Goal: Find specific page/section

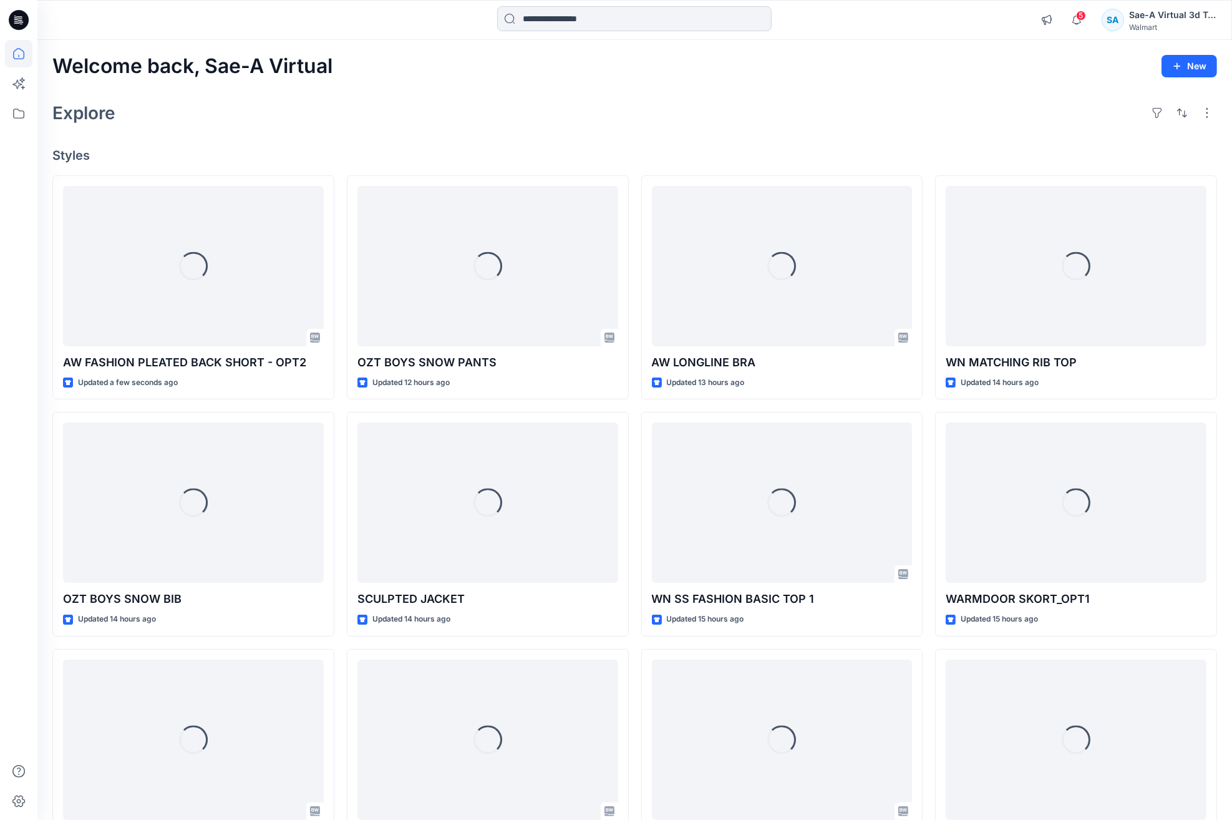
click at [609, 20] on input at bounding box center [634, 18] width 274 height 25
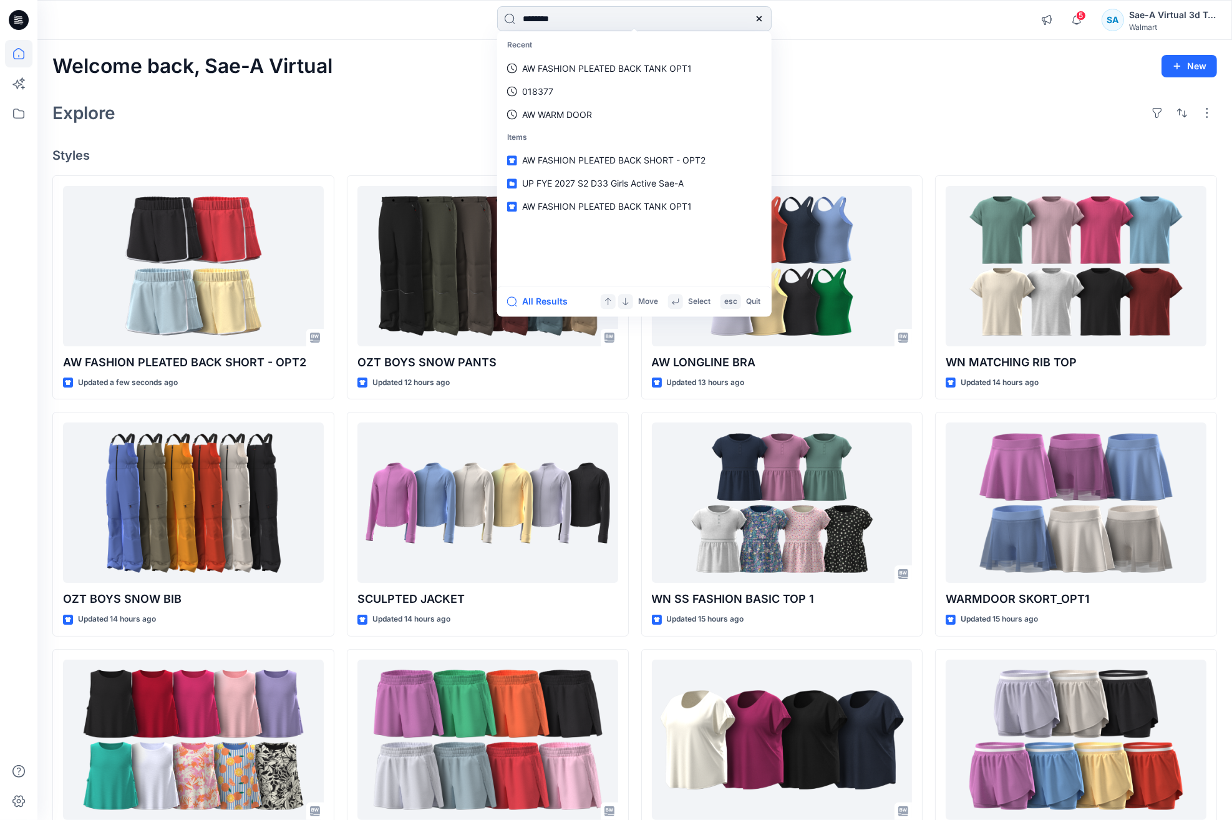
type input "*********"
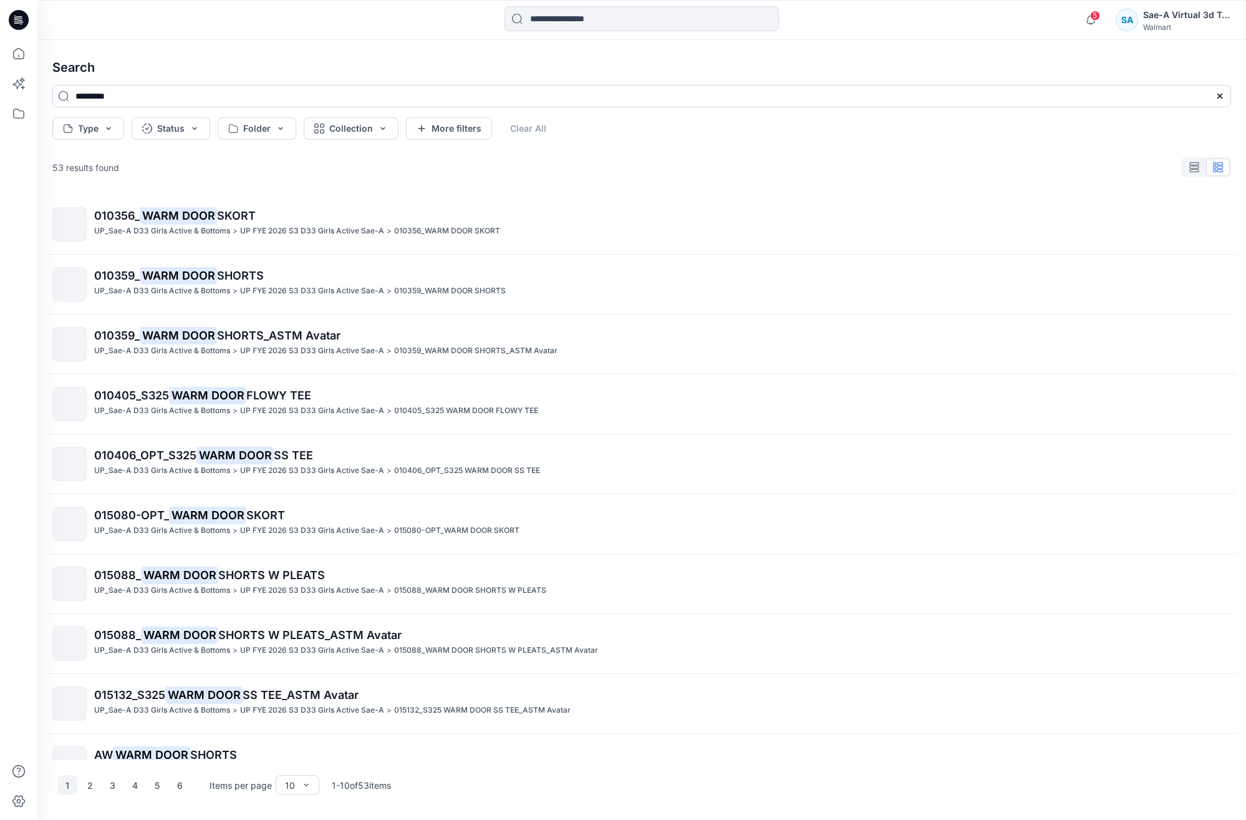
click at [220, 277] on span "SHORTS" at bounding box center [240, 275] width 47 height 13
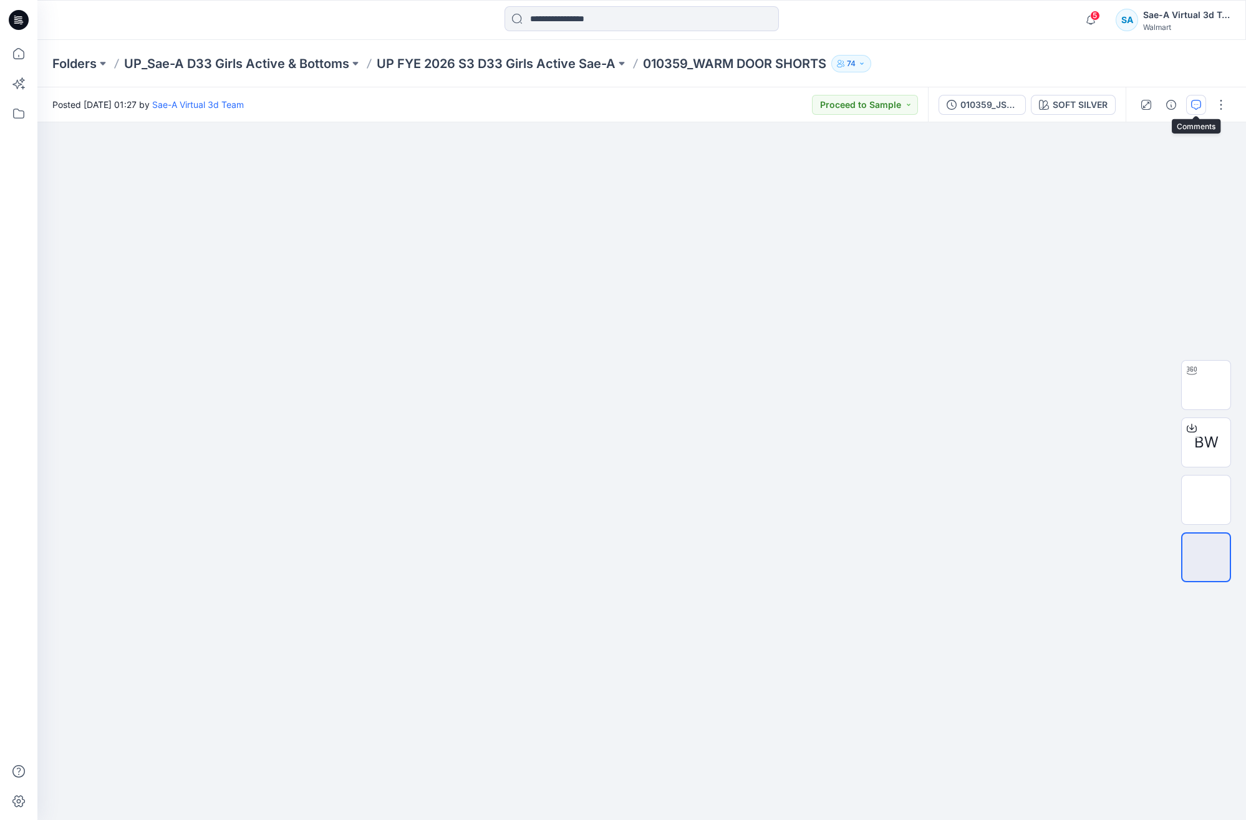
click at [1193, 104] on icon "button" at bounding box center [1196, 105] width 10 height 10
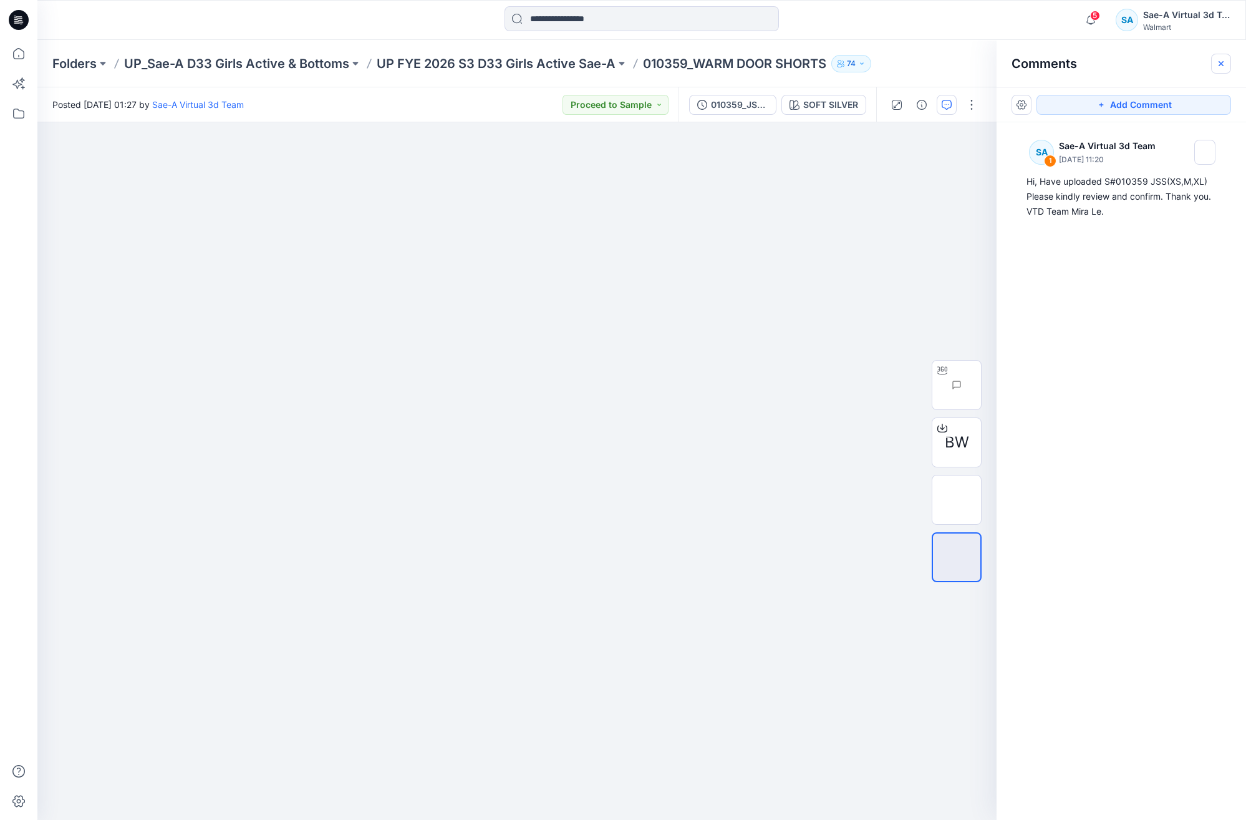
click at [1222, 65] on icon "button" at bounding box center [1221, 63] width 5 height 5
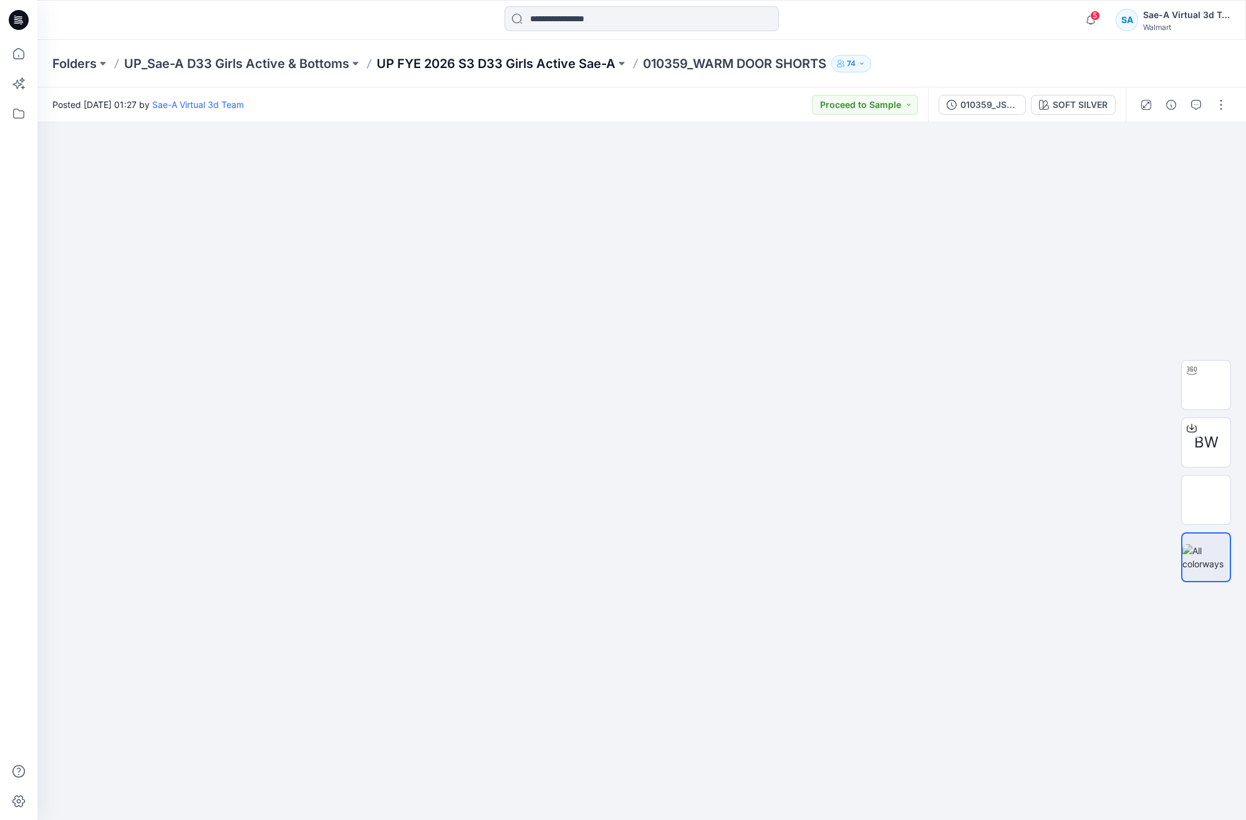
click at [458, 65] on p "UP FYE 2026 S3 D33 Girls Active Sae-A" at bounding box center [496, 63] width 239 height 17
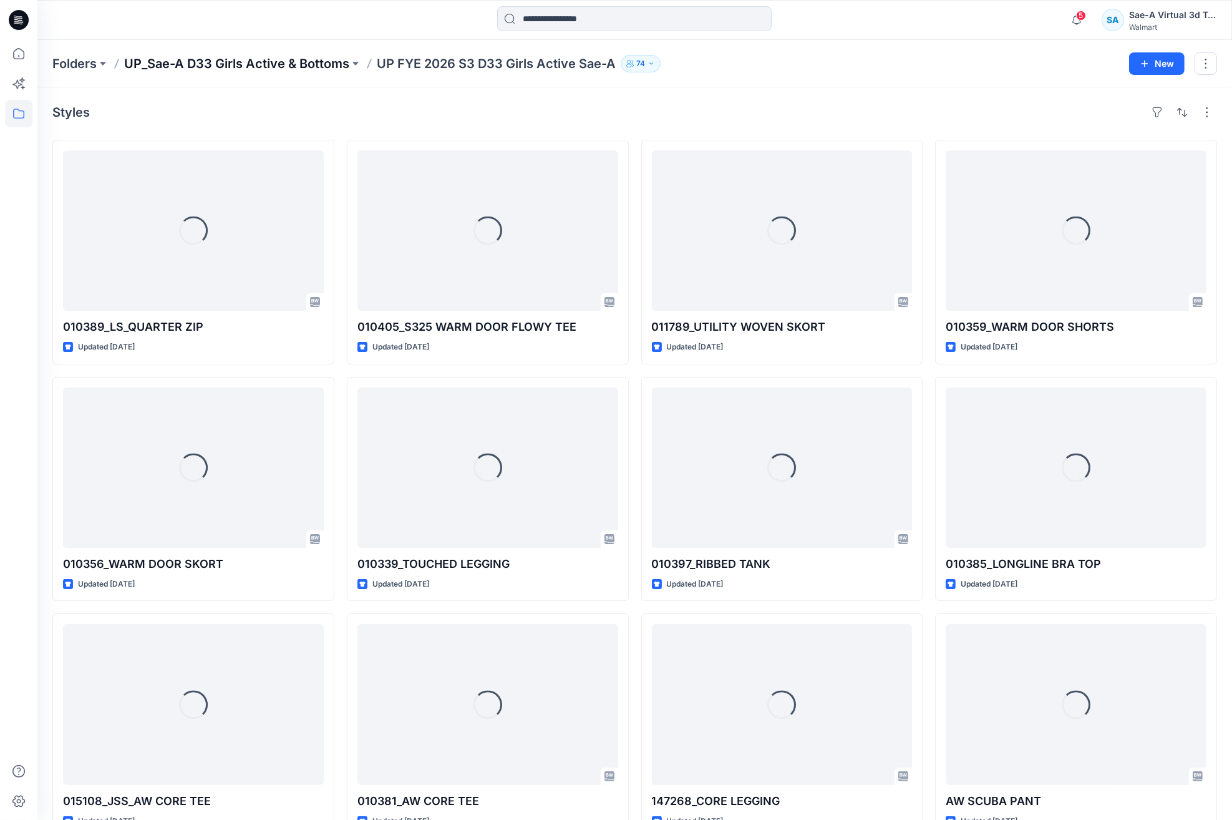
click at [236, 66] on p "UP_Sae-A D33 Girls Active & Bottoms" at bounding box center [236, 63] width 225 height 17
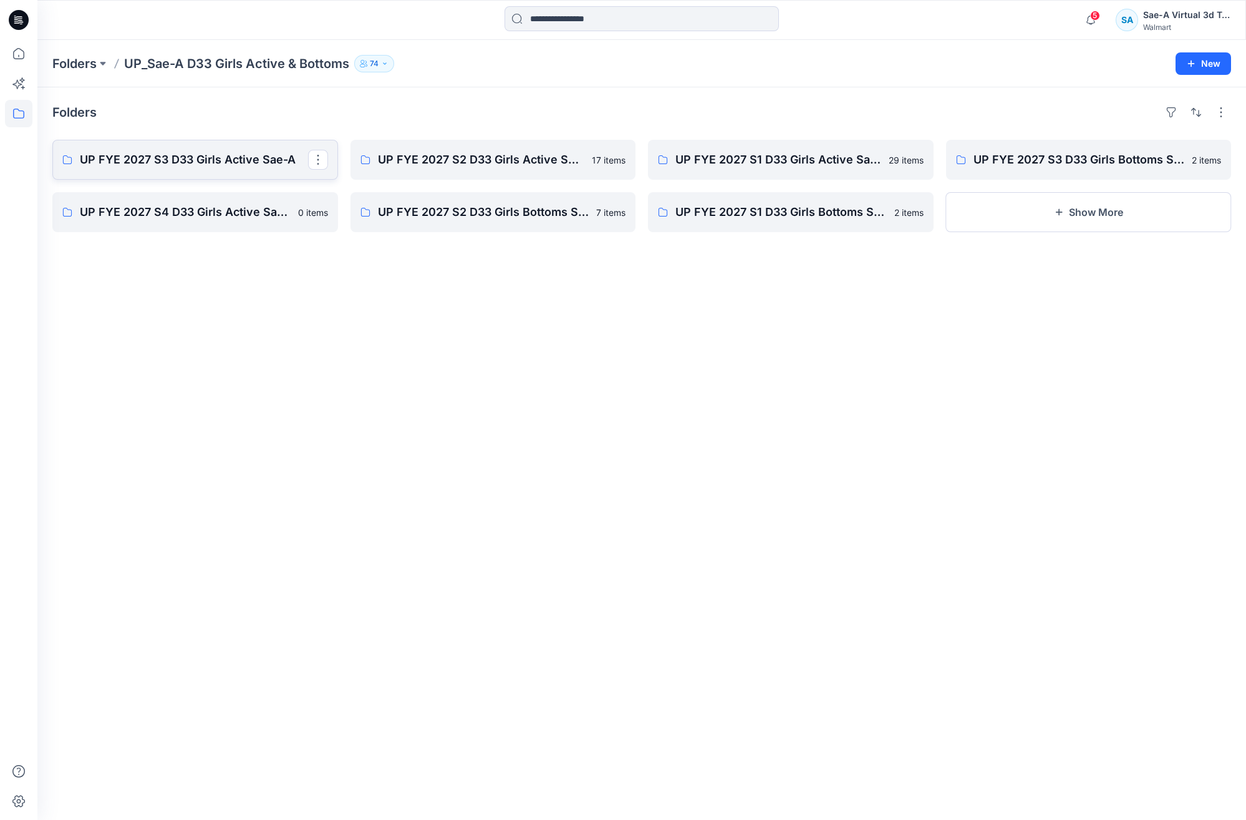
click at [227, 161] on p "UP FYE 2027 S3 D33 Girls Active Sae-A" at bounding box center [194, 159] width 228 height 17
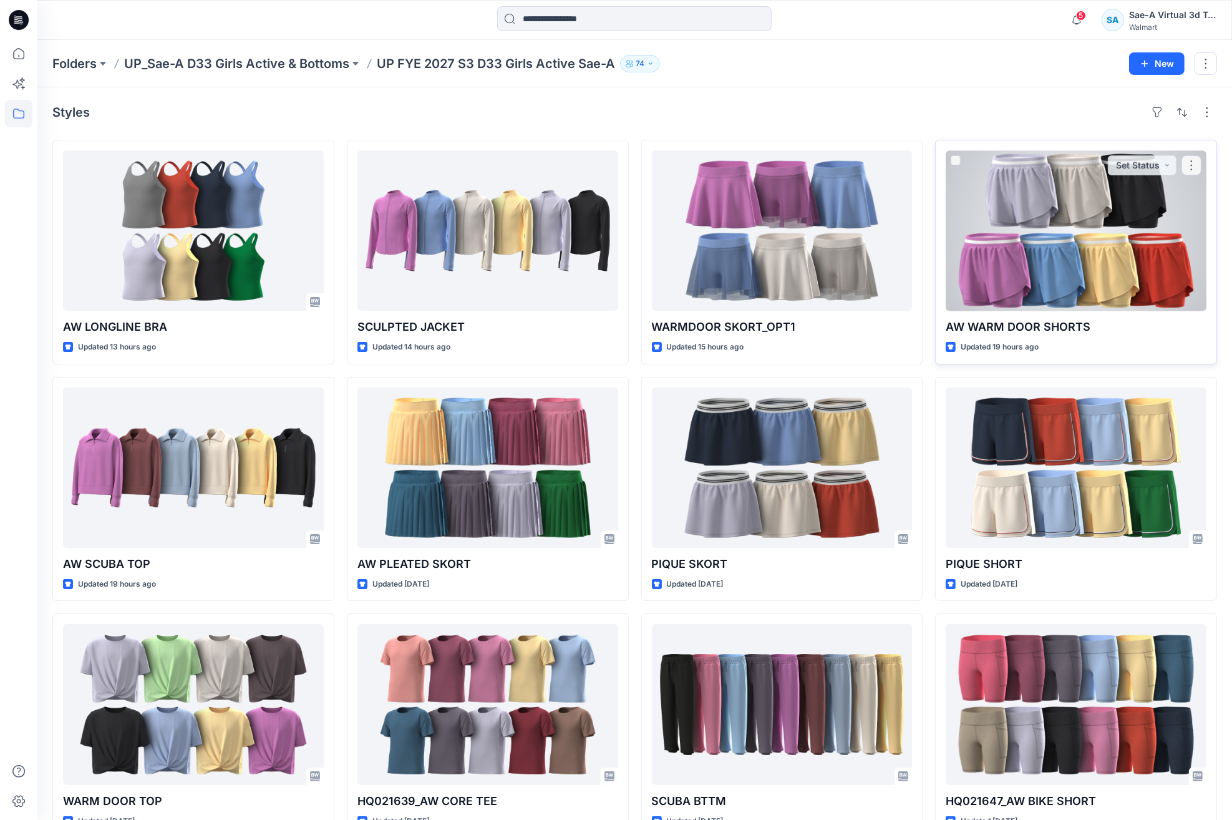
click at [1027, 269] on div at bounding box center [1076, 230] width 261 height 160
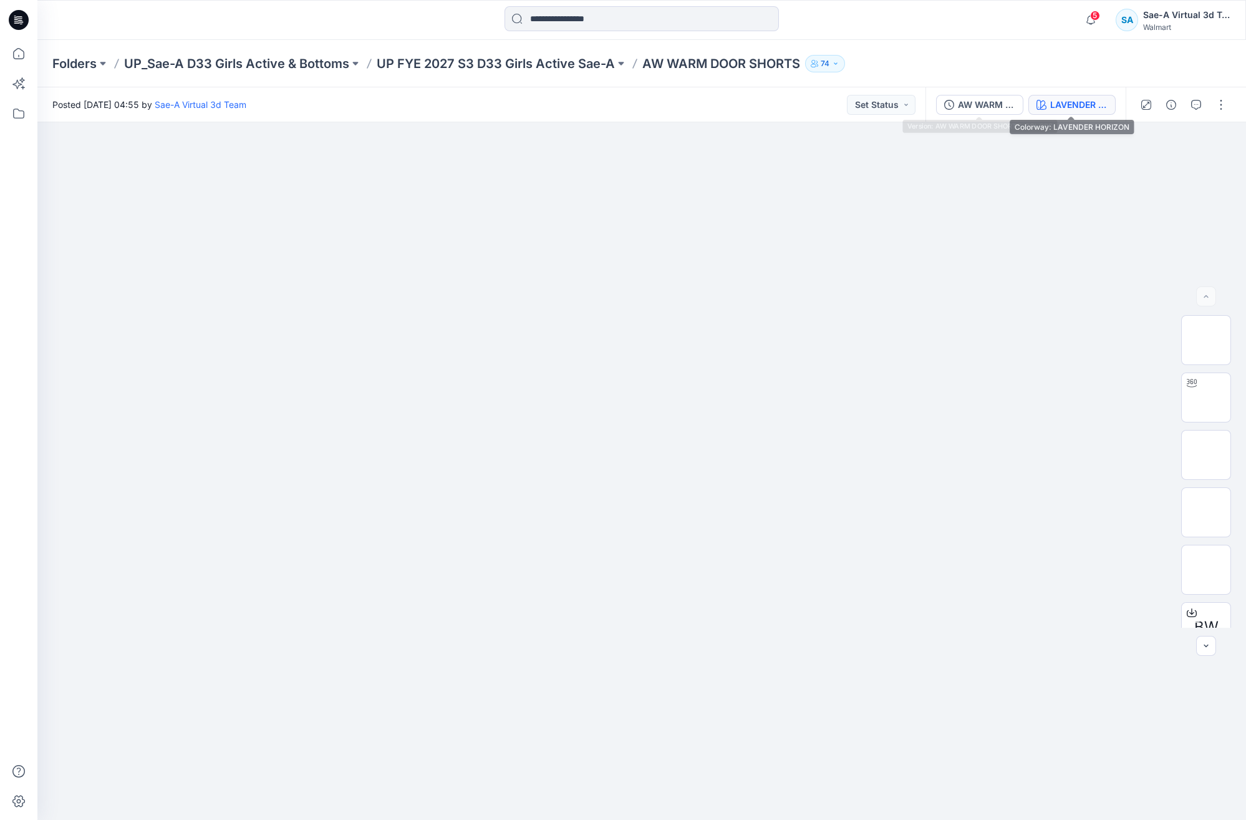
click at [1052, 101] on div "LAVENDER HORIZON" at bounding box center [1078, 105] width 57 height 14
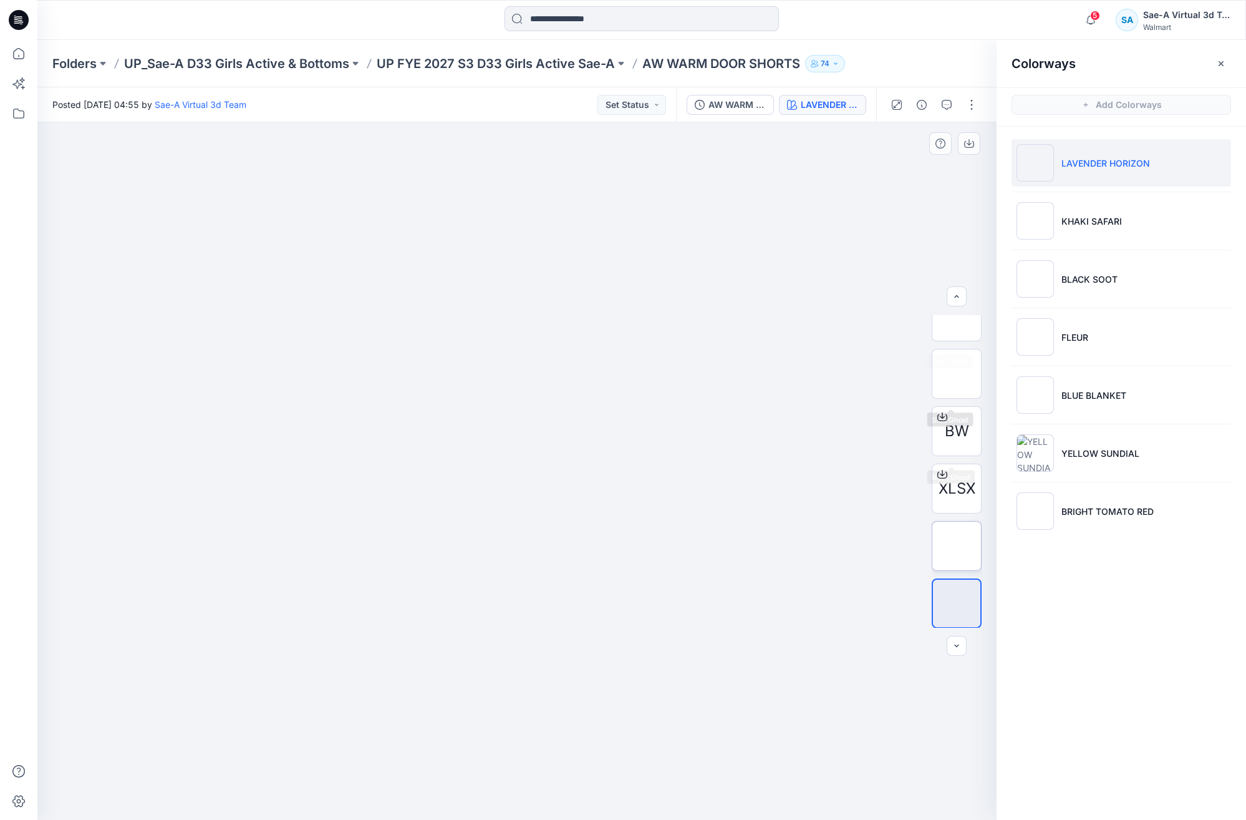
scroll to position [196, 0]
